Goal: Information Seeking & Learning: Learn about a topic

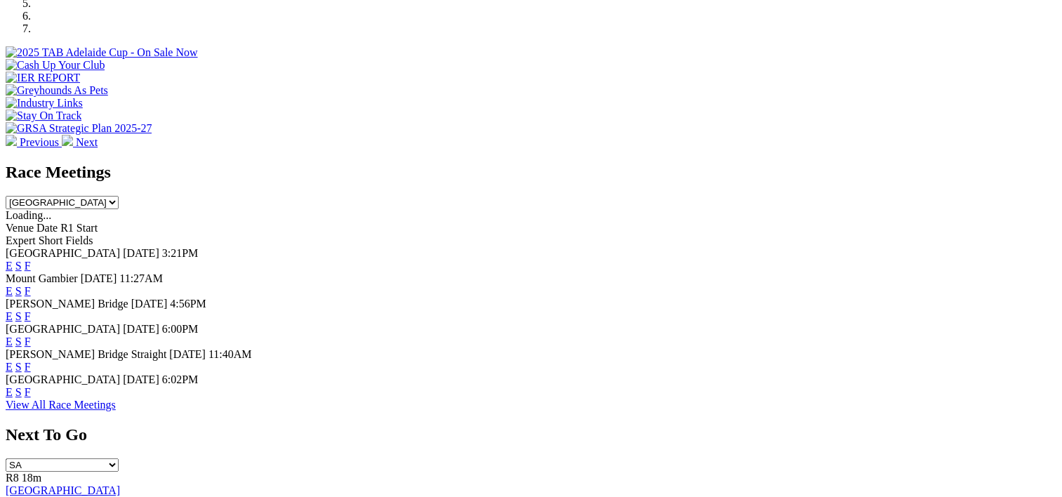
scroll to position [497, 0]
click at [31, 396] on link "F" at bounding box center [28, 392] width 6 height 12
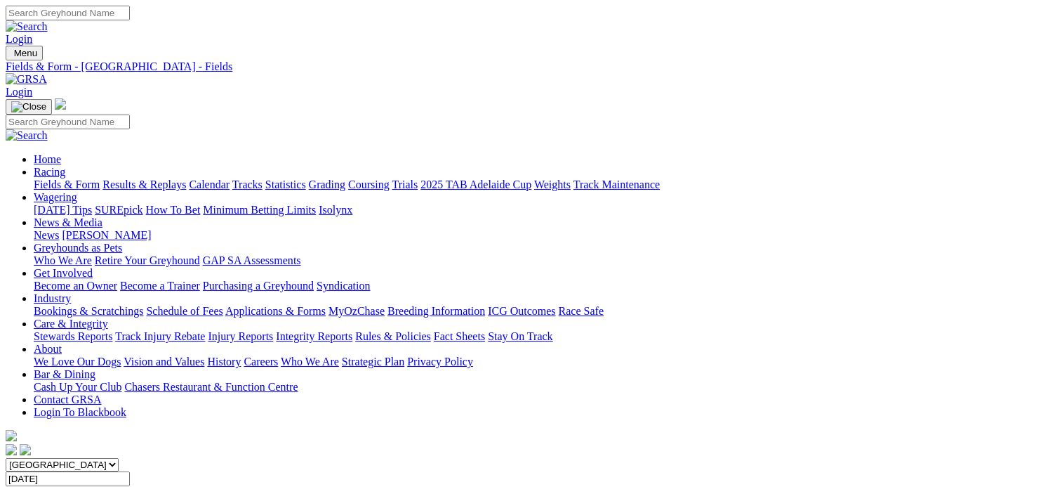
click at [175, 178] on div "Fields & Form Results & Replays Calendar Tracks Statistics Grading Coursing Tri…" at bounding box center [545, 184] width 1023 height 13
click at [185, 178] on link "Results & Replays" at bounding box center [145, 184] width 84 height 12
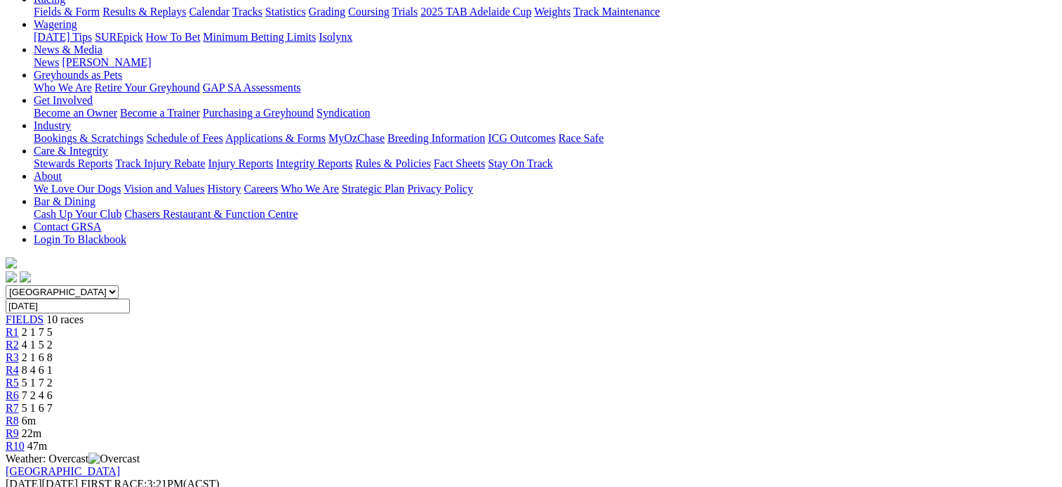
scroll to position [171, 0]
click at [19, 340] on link "R2" at bounding box center [12, 346] width 13 height 12
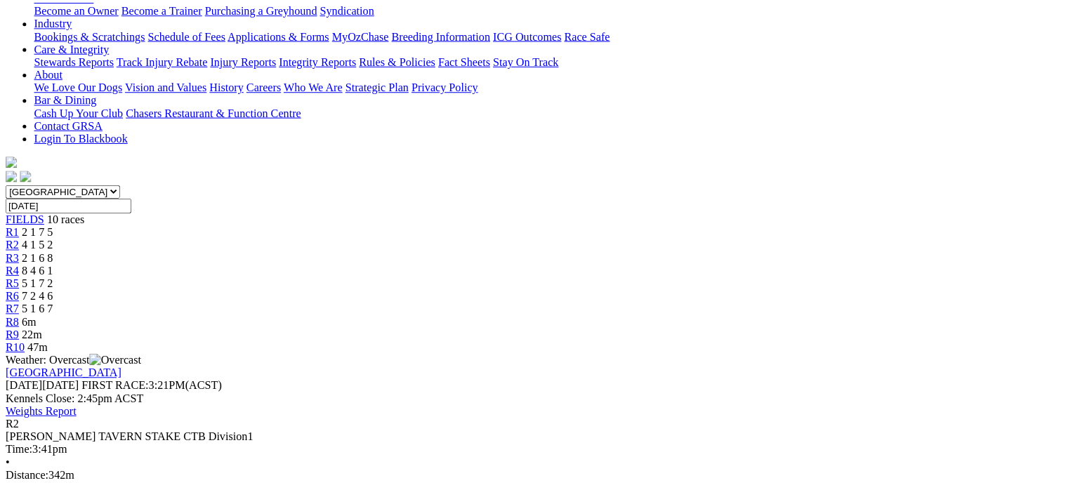
scroll to position [275, 0]
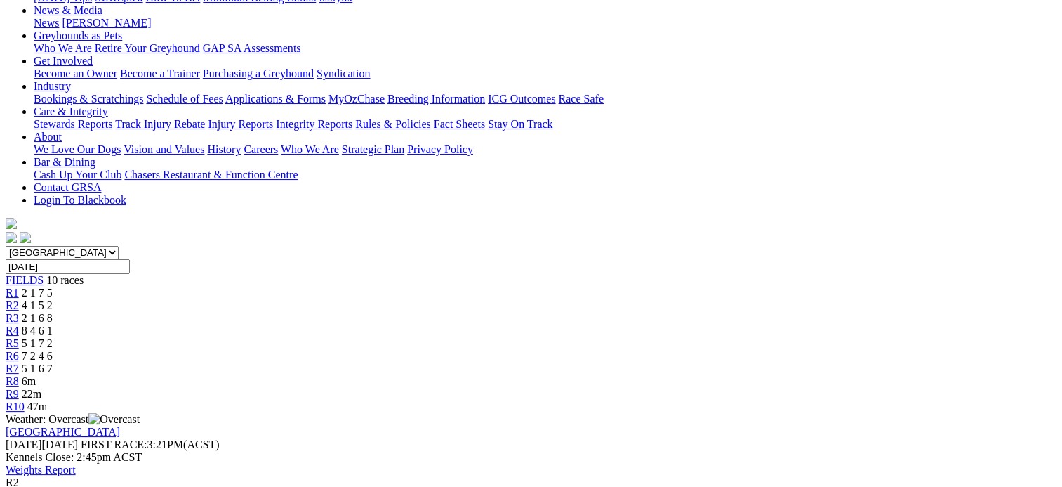
scroll to position [210, 0]
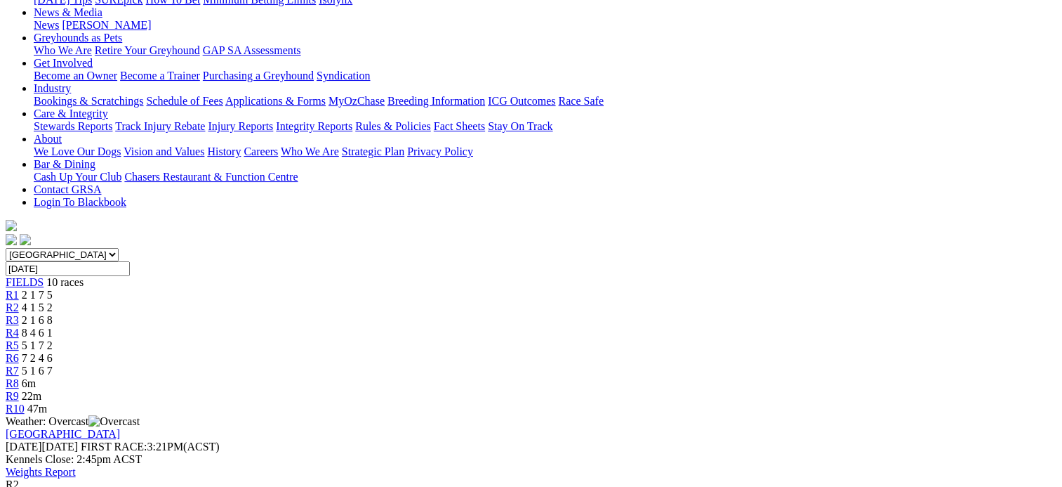
click at [53, 314] on span "2 1 6 8" at bounding box center [37, 320] width 31 height 12
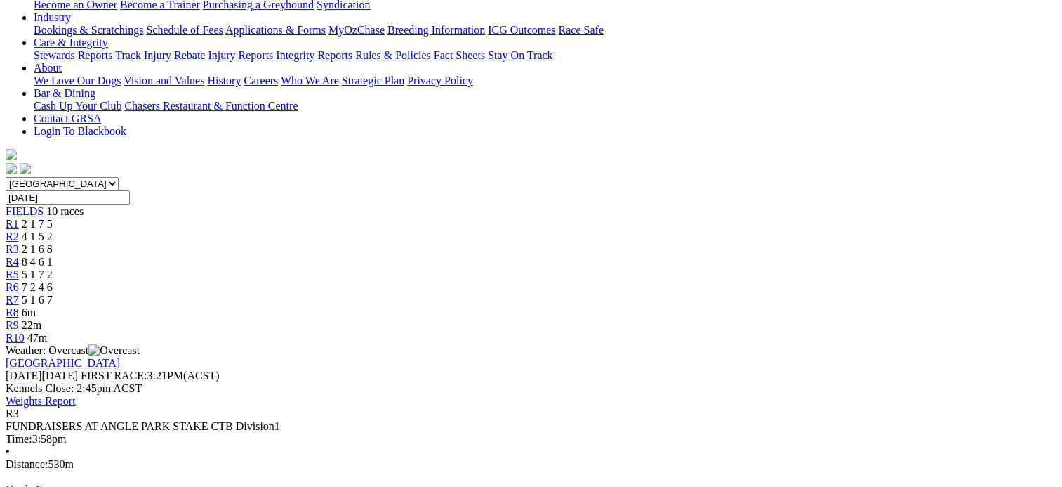
scroll to position [277, 0]
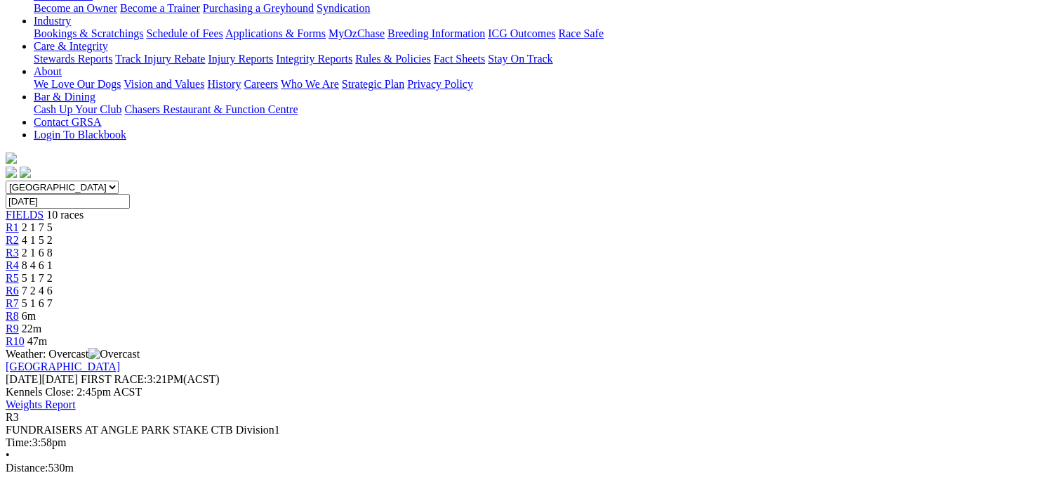
scroll to position [145, 0]
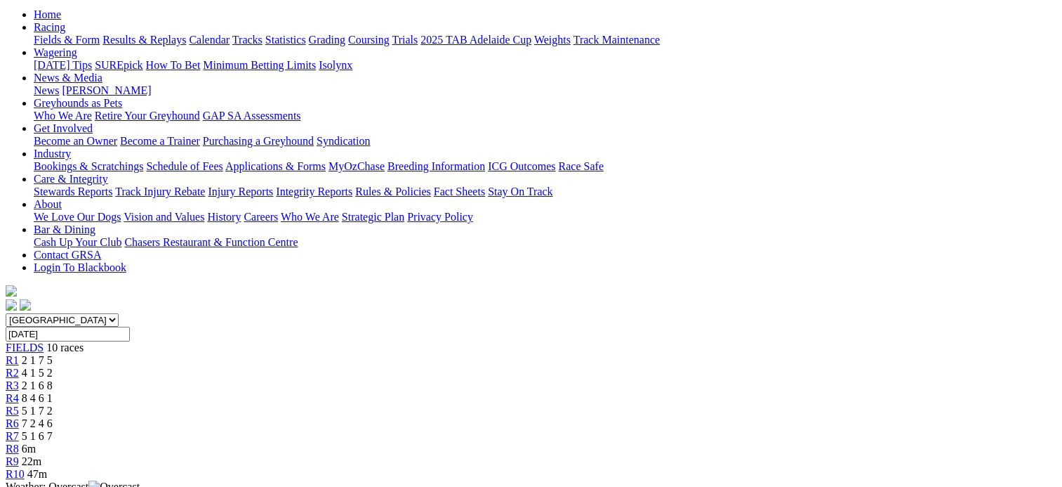
click at [19, 392] on span "R4" at bounding box center [12, 398] width 13 height 12
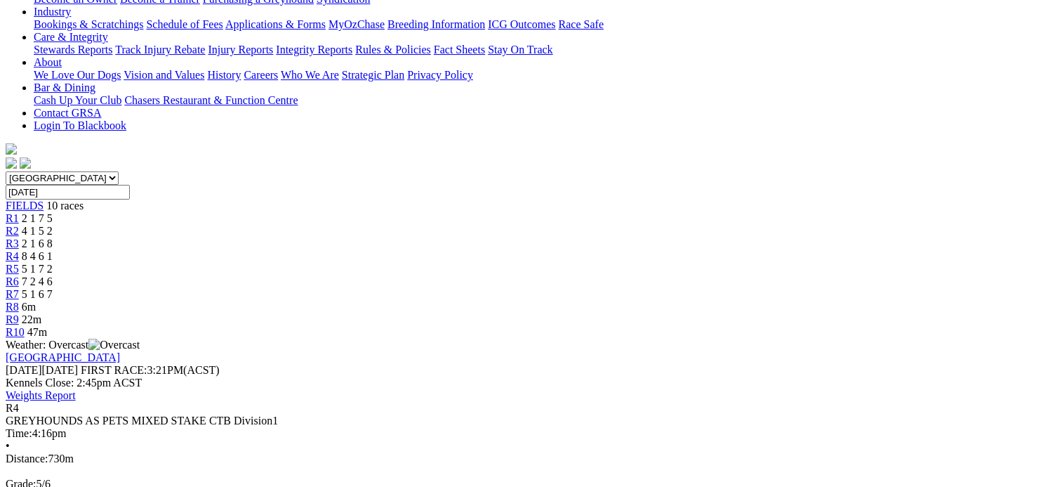
scroll to position [129, 0]
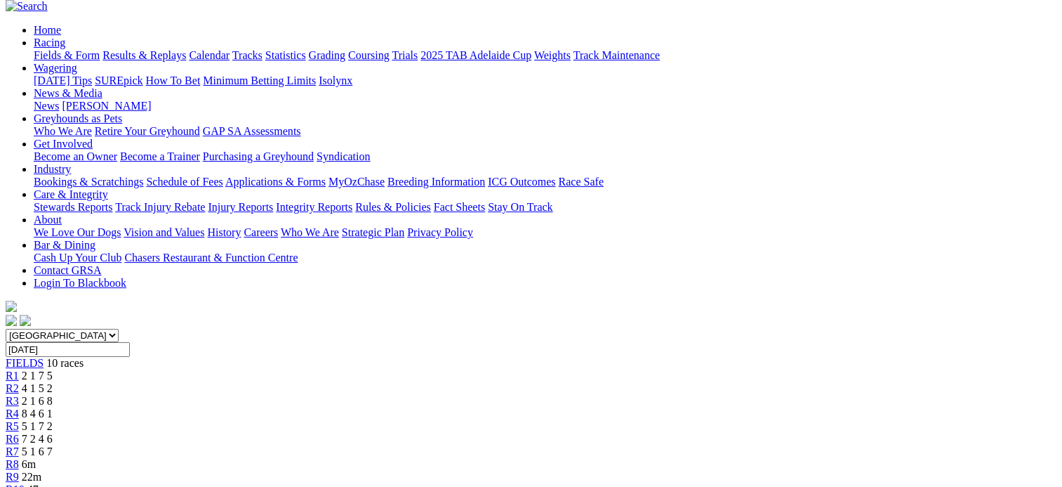
click at [19, 420] on link "R5" at bounding box center [12, 426] width 13 height 12
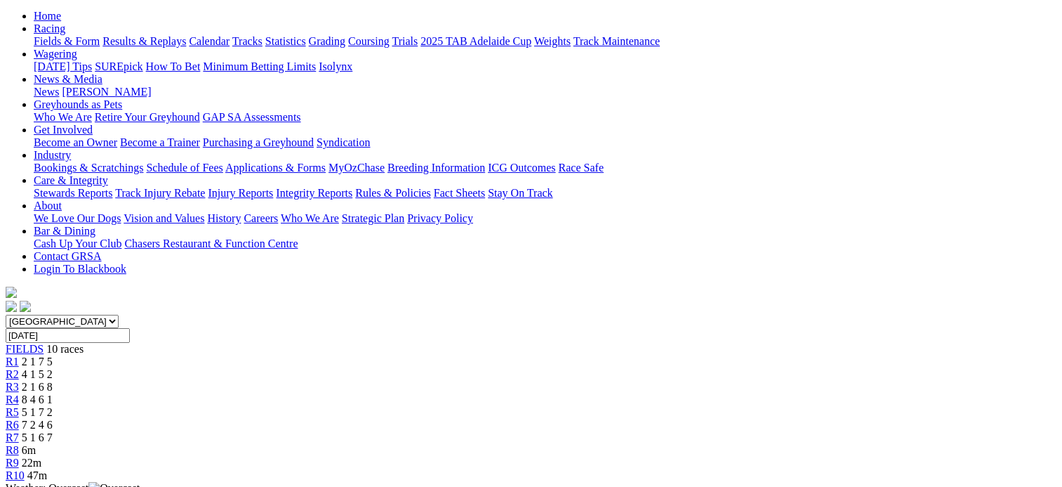
scroll to position [106, 0]
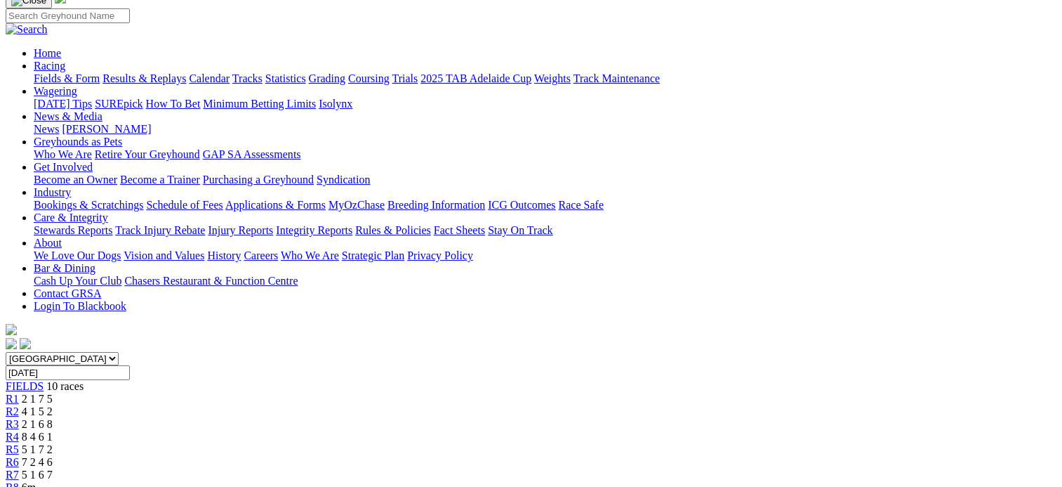
click at [53, 456] on span "7 2 4 6" at bounding box center [37, 462] width 31 height 12
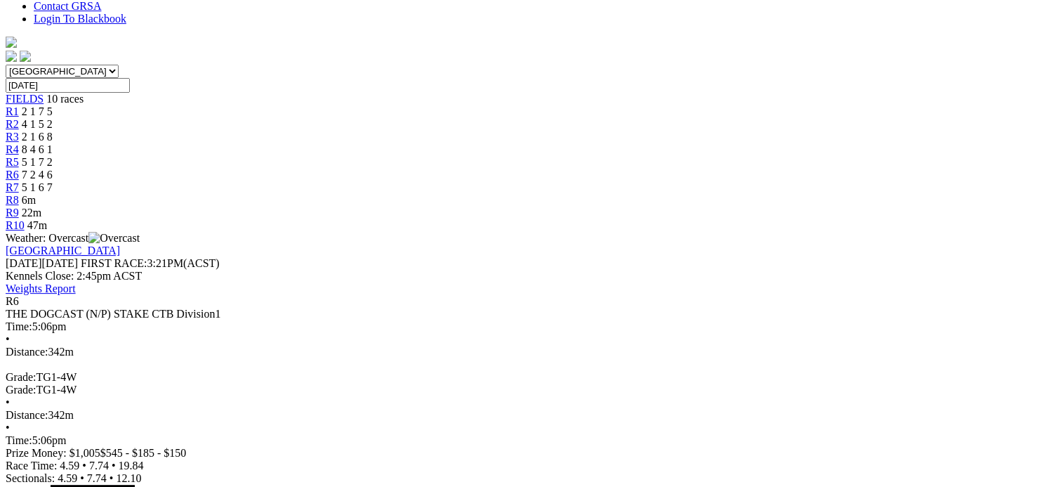
scroll to position [305, 0]
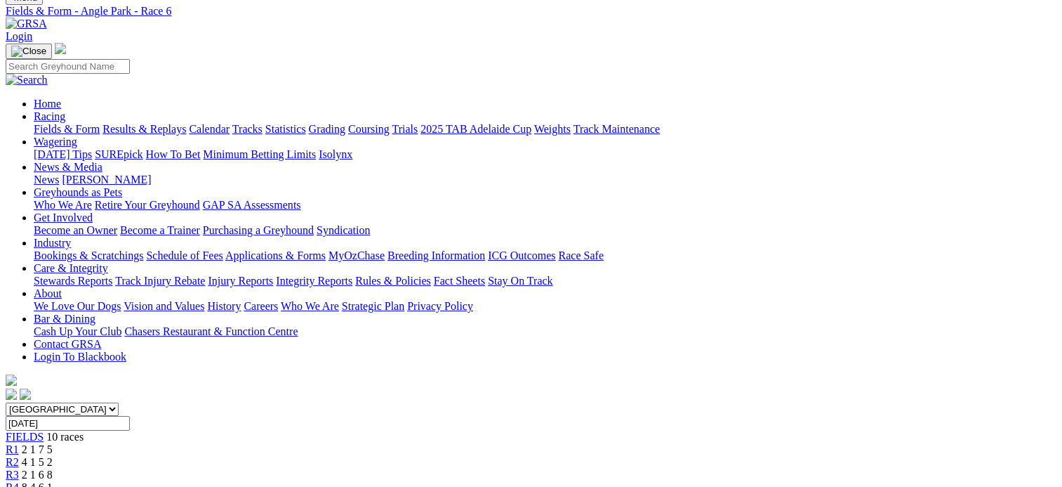
scroll to position [41, 0]
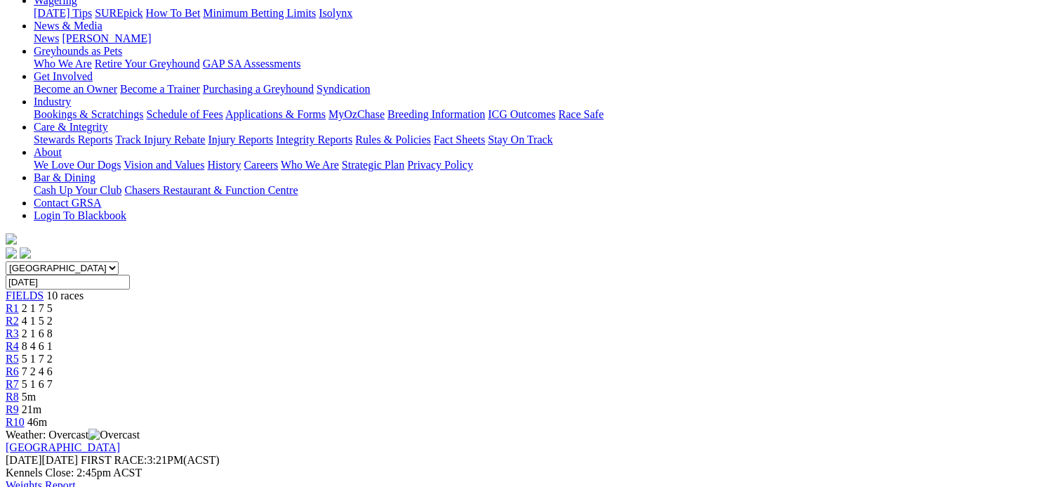
scroll to position [196, 0]
click at [53, 328] on span "2 1 6 8" at bounding box center [37, 334] width 31 height 12
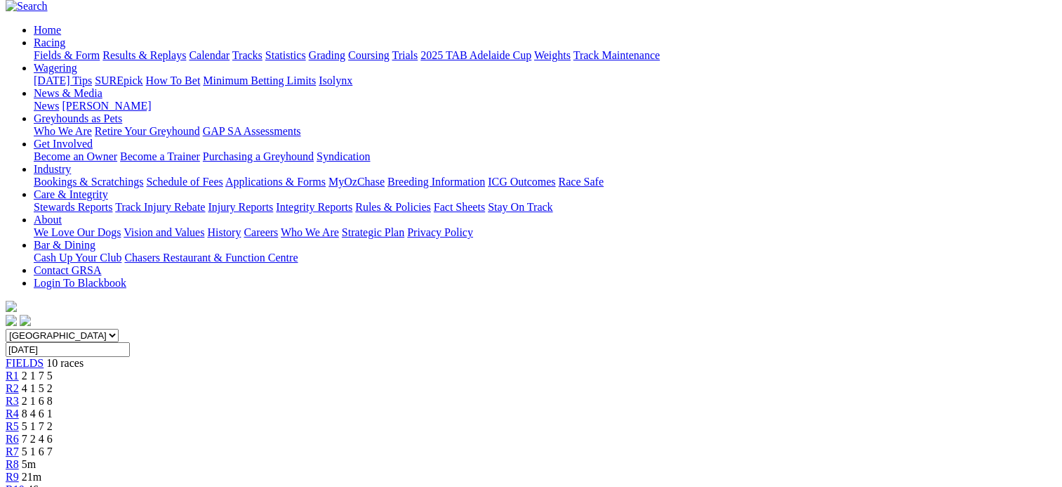
scroll to position [143, 0]
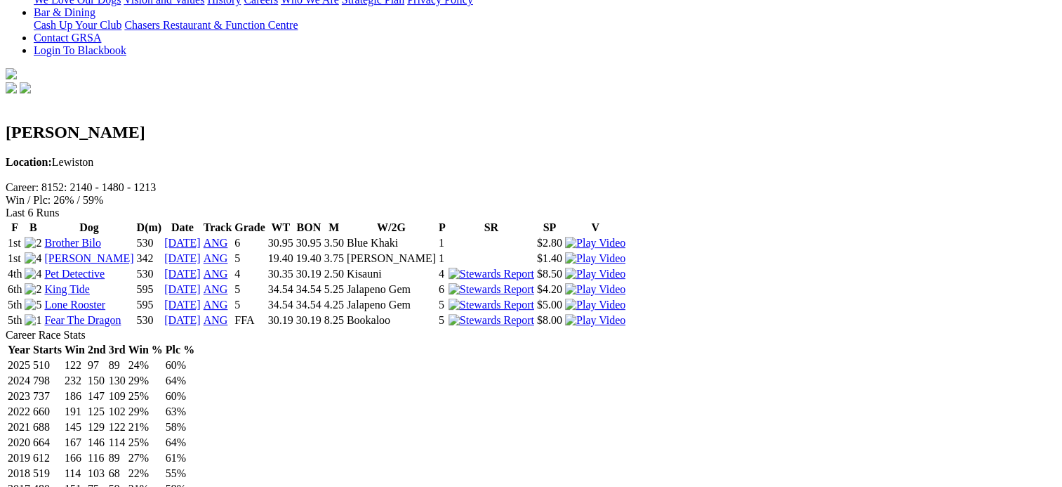
scroll to position [360, 0]
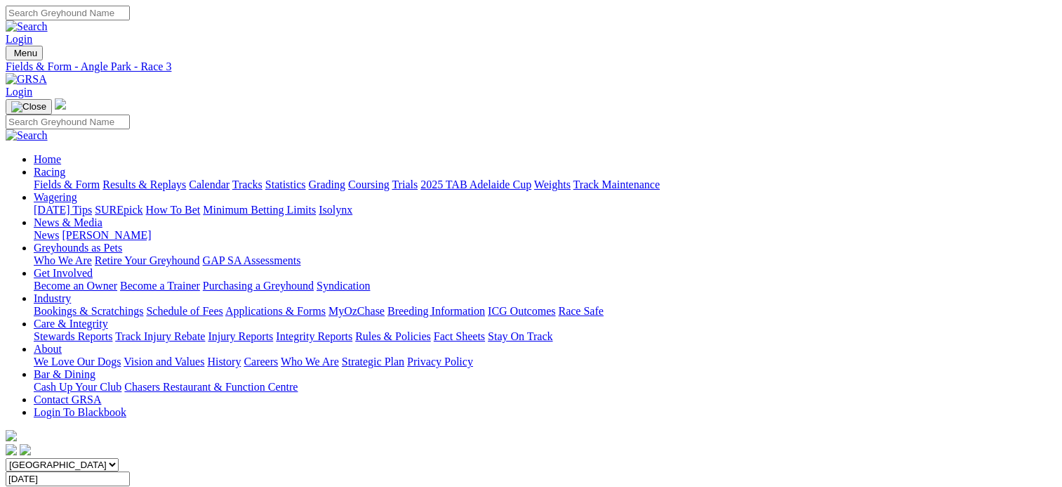
scroll to position [305, 0]
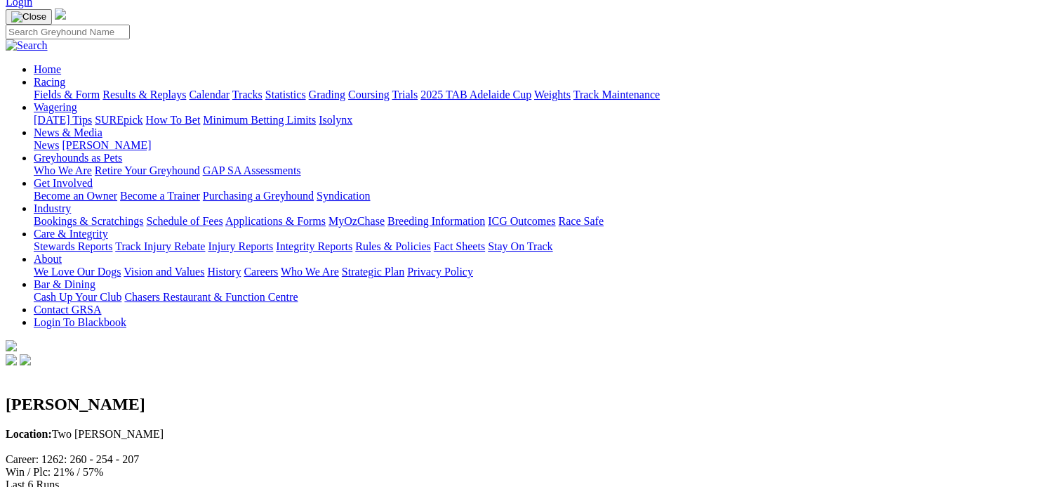
scroll to position [91, 0]
